Goal: Find specific page/section: Find specific page/section

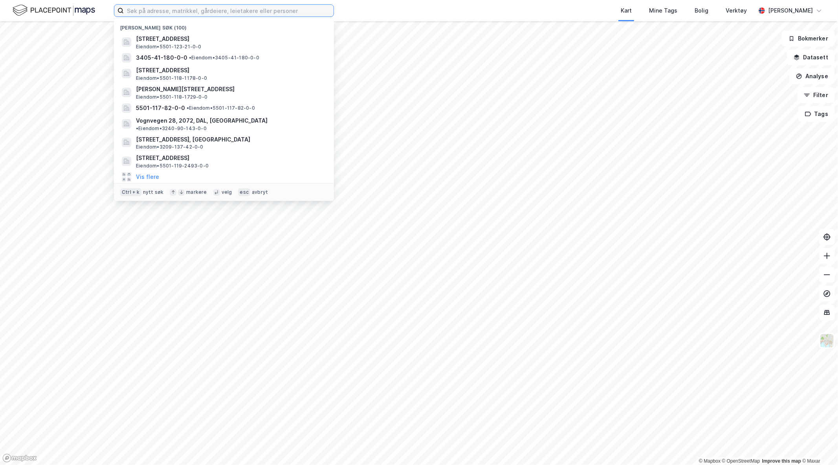
click at [177, 6] on input at bounding box center [229, 11] width 210 height 12
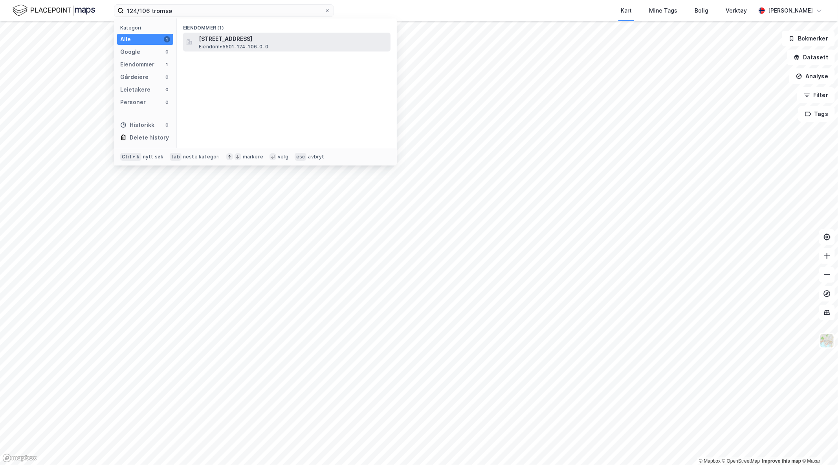
click at [296, 34] on span "[STREET_ADDRESS]" at bounding box center [293, 38] width 189 height 9
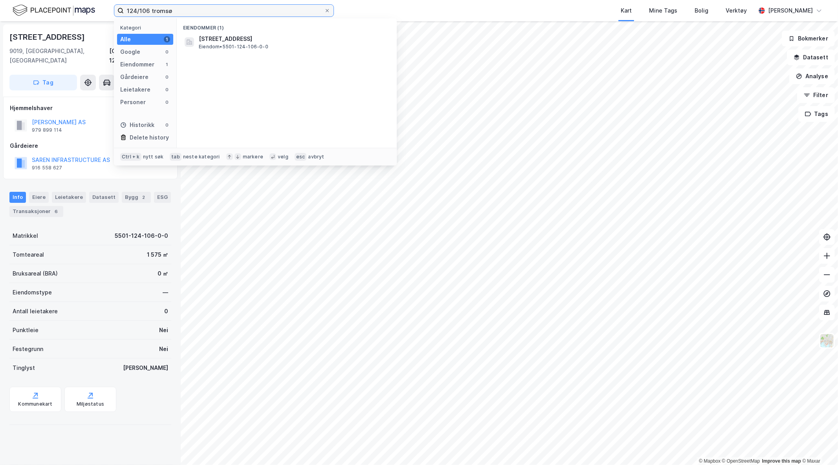
drag, startPoint x: 184, startPoint y: 10, endPoint x: 0, endPoint y: 11, distance: 183.5
click at [0, 11] on div "124/106 tromsø Kategori Alle 1 Google 0 Eiendommer 1 Gårdeiere 0 Leietakere 0 P…" at bounding box center [419, 10] width 838 height 21
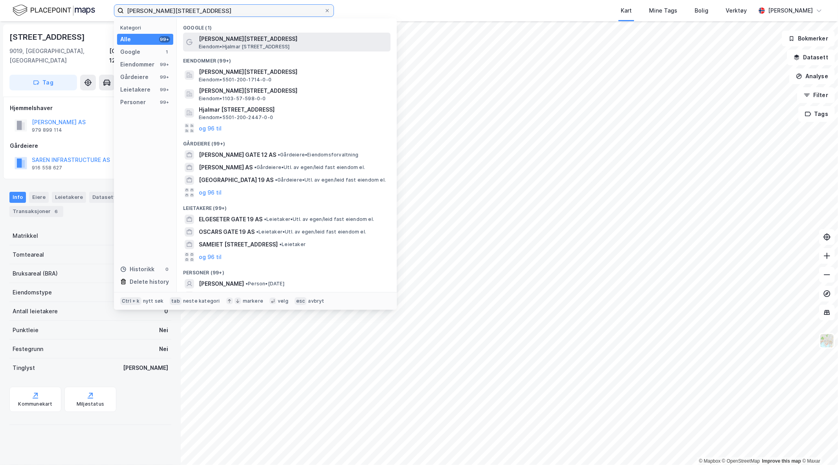
type input "hjalmar johansens gate 19 tromaø"
click at [290, 46] on span "Eiendom • Hjalmar Johansens gate 19, 9007 Tromsø" at bounding box center [244, 47] width 91 height 6
